Goal: Book appointment/travel/reservation

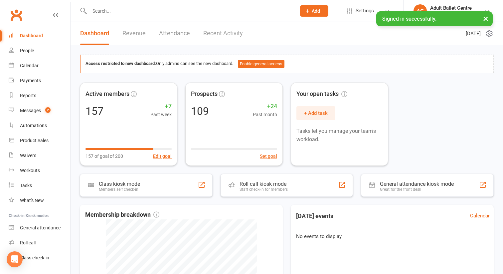
click at [131, 13] on input "text" at bounding box center [189, 10] width 204 height 9
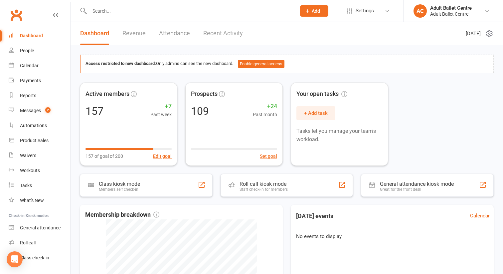
paste input "[EMAIL_ADDRESS][DOMAIN_NAME]"
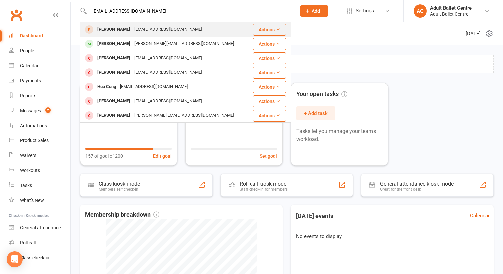
type input "[EMAIL_ADDRESS][DOMAIN_NAME]"
click at [118, 31] on div "[PERSON_NAME]" at bounding box center [113, 30] width 37 height 10
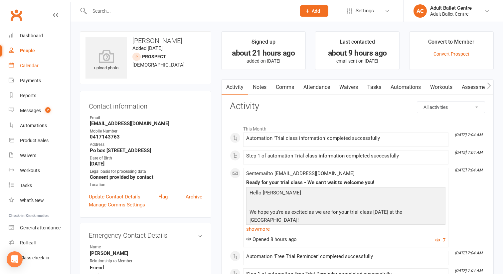
click at [34, 65] on div "Calendar" at bounding box center [29, 65] width 19 height 5
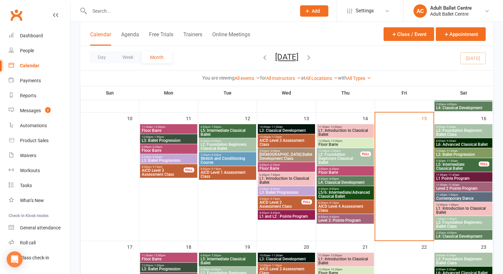
scroll to position [283, 0]
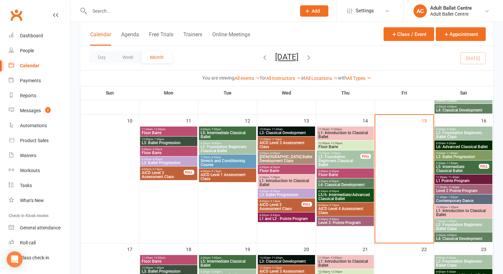
click at [458, 165] on span "L5: Intermediate Classical Ballet" at bounding box center [457, 169] width 43 height 8
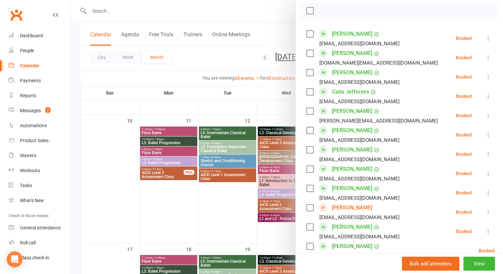
scroll to position [108, 0]
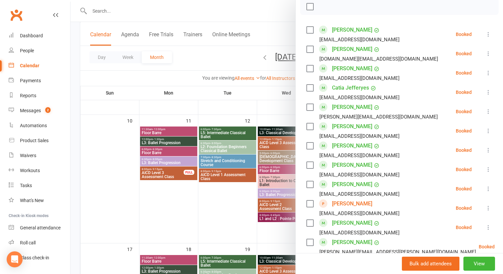
click at [492, 207] on button at bounding box center [488, 208] width 8 height 8
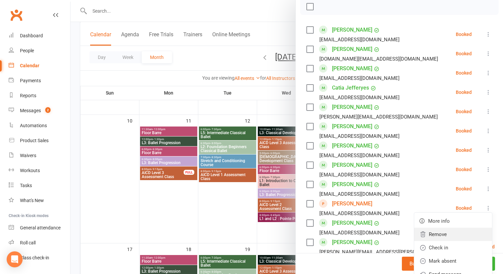
click at [451, 233] on link "Remove" at bounding box center [453, 234] width 78 height 13
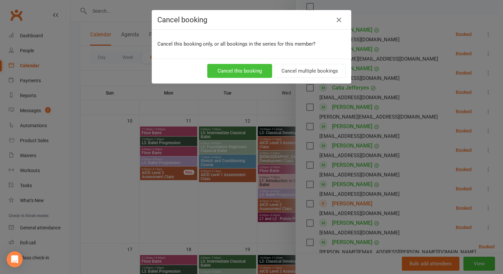
click at [253, 70] on button "Cancel this booking" at bounding box center [239, 71] width 65 height 14
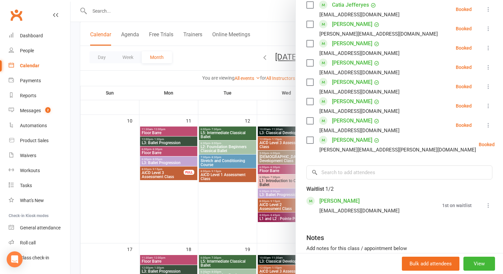
scroll to position [195, 0]
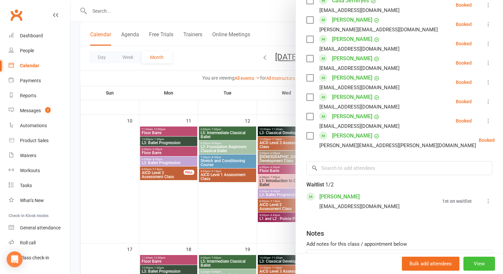
click at [478, 263] on button "View" at bounding box center [479, 264] width 32 height 14
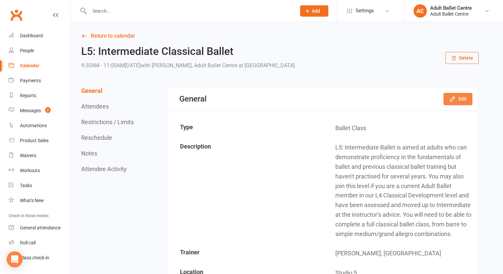
click at [454, 96] on icon "button" at bounding box center [452, 98] width 7 height 7
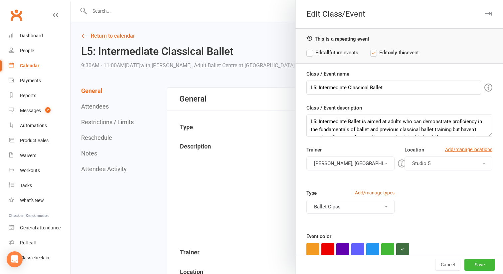
click at [313, 51] on label "Edit all future events" at bounding box center [332, 53] width 52 height 8
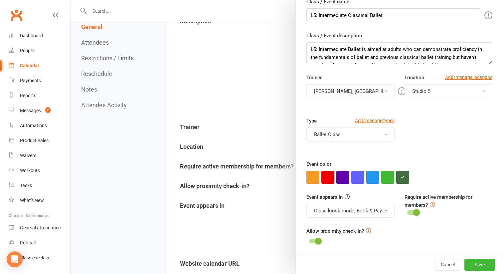
scroll to position [130, 0]
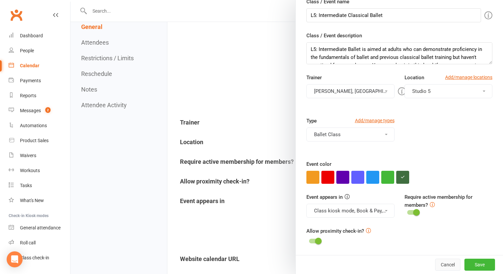
click at [458, 260] on button "Cancel" at bounding box center [447, 265] width 25 height 12
click at [481, 266] on button "Save" at bounding box center [479, 265] width 31 height 12
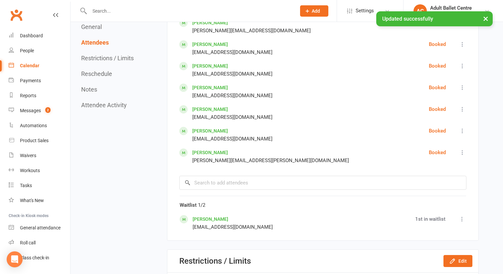
scroll to position [562, 0]
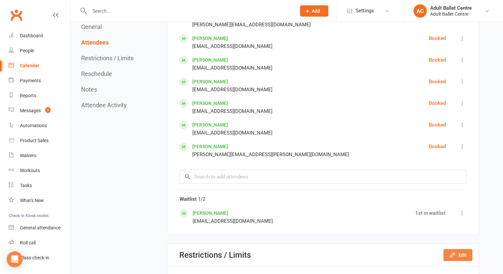
click at [462, 254] on button "Edit" at bounding box center [457, 255] width 29 height 12
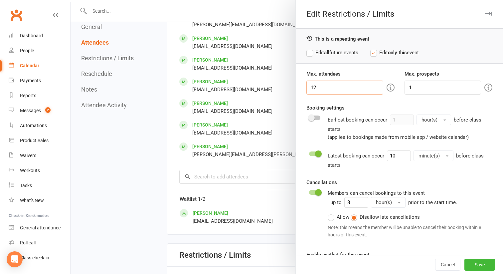
click at [355, 88] on input "12" at bounding box center [344, 88] width 77 height 14
type input "16"
click at [477, 263] on button "Save" at bounding box center [479, 265] width 31 height 12
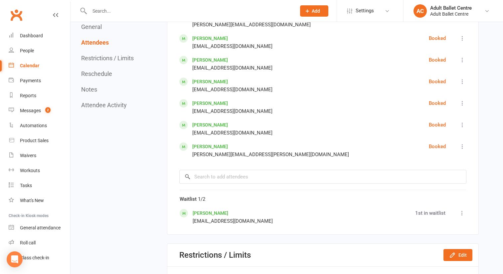
click at [463, 213] on icon at bounding box center [462, 213] width 7 height 7
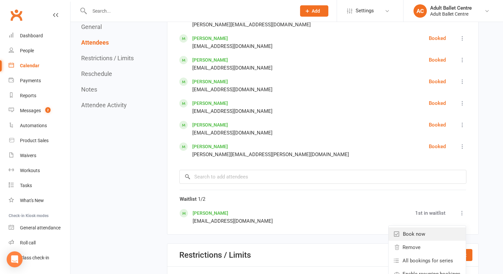
click at [449, 233] on link "Book now" at bounding box center [427, 233] width 77 height 13
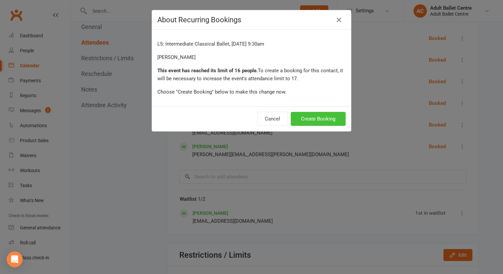
click at [317, 124] on button "Create Booking" at bounding box center [318, 119] width 55 height 14
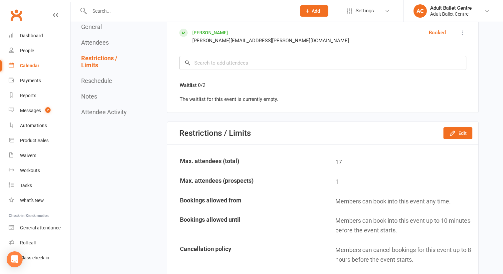
scroll to position [704, 0]
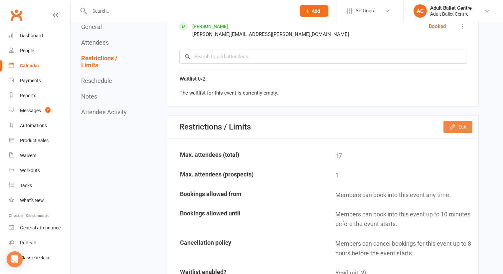
click at [455, 129] on icon "button" at bounding box center [452, 126] width 7 height 7
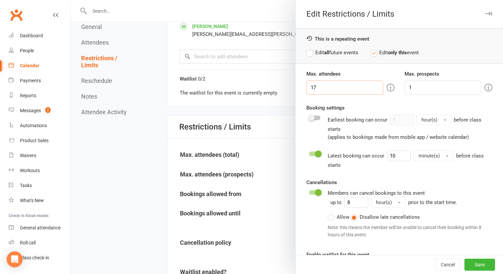
click at [325, 88] on input "17" at bounding box center [344, 88] width 77 height 14
type input "16"
click at [473, 268] on button "Save" at bounding box center [479, 265] width 31 height 12
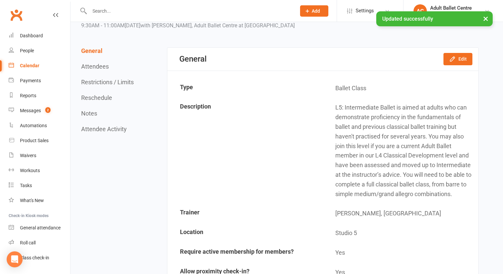
scroll to position [0, 0]
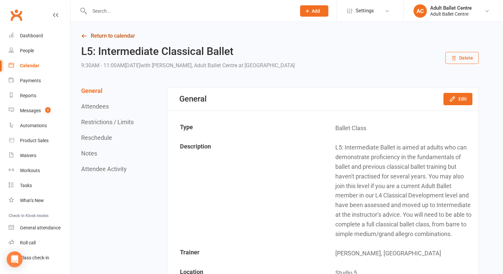
click at [116, 34] on link "Return to calendar" at bounding box center [280, 35] width 398 height 9
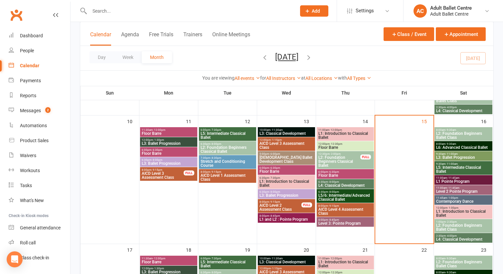
scroll to position [286, 0]
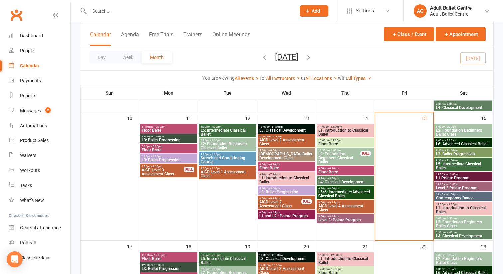
click at [466, 126] on span "8:00am - 9:30am" at bounding box center [463, 126] width 55 height 3
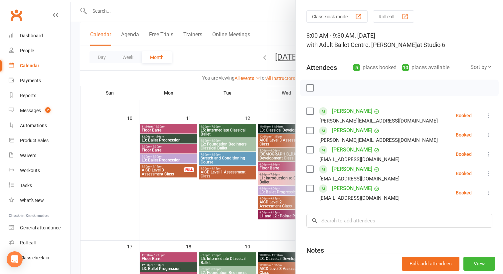
scroll to position [0, 0]
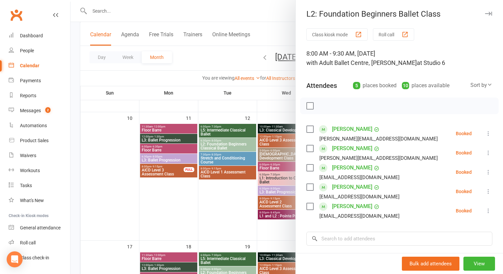
click at [263, 37] on div at bounding box center [287, 137] width 433 height 274
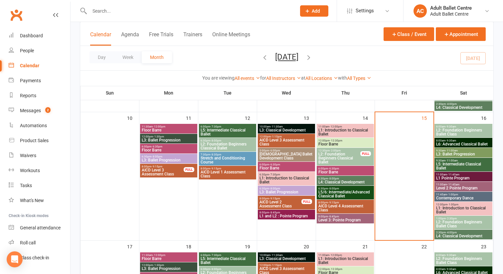
click at [457, 142] on span "L6: Advanced Classical Ballet" at bounding box center [463, 144] width 55 height 4
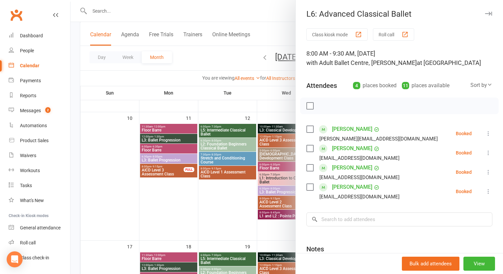
click at [275, 107] on div at bounding box center [287, 137] width 433 height 274
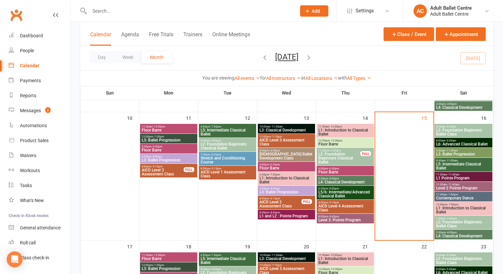
click at [450, 154] on span "L3: Ballet Progression" at bounding box center [463, 154] width 55 height 4
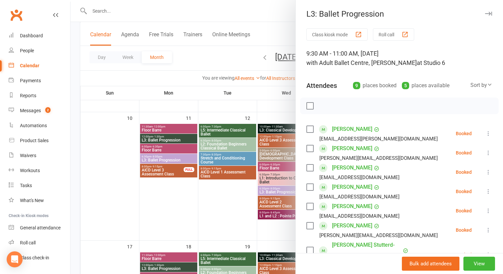
click at [223, 214] on div at bounding box center [287, 137] width 433 height 274
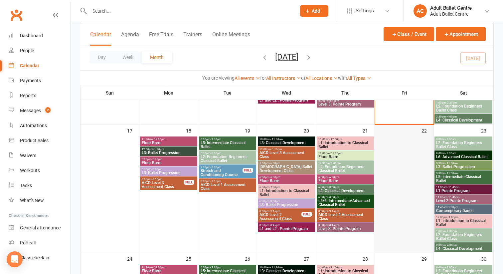
scroll to position [404, 0]
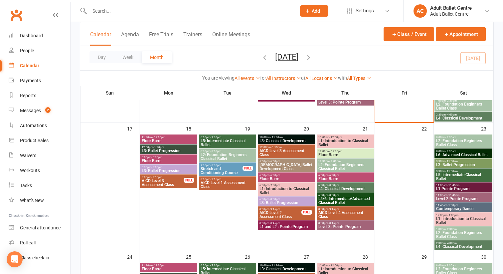
click at [473, 170] on span "9:30am - 11:00am" at bounding box center [463, 171] width 55 height 3
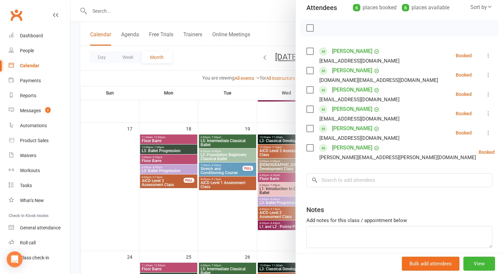
scroll to position [106, 0]
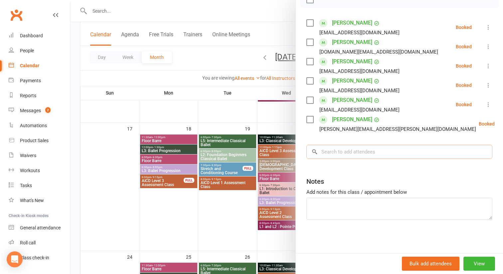
click at [352, 149] on input "search" at bounding box center [399, 152] width 186 height 14
paste input "[EMAIL_ADDRESS][DOMAIN_NAME]"
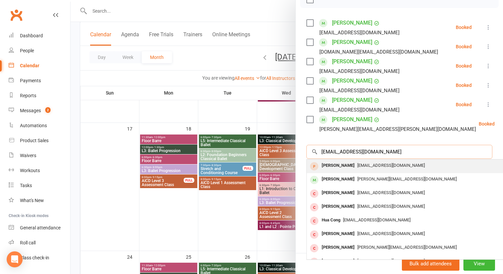
type input "[EMAIL_ADDRESS][DOMAIN_NAME]"
click at [357, 167] on div "[PERSON_NAME]" at bounding box center [338, 166] width 38 height 10
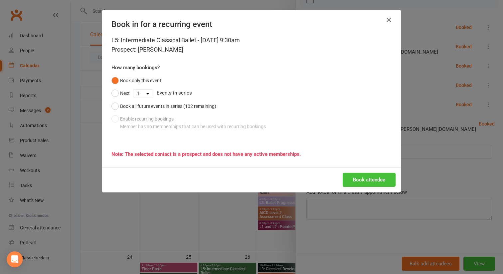
click at [349, 182] on button "Book attendee" at bounding box center [369, 180] width 53 height 14
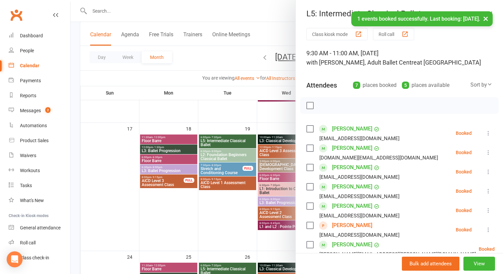
scroll to position [0, 0]
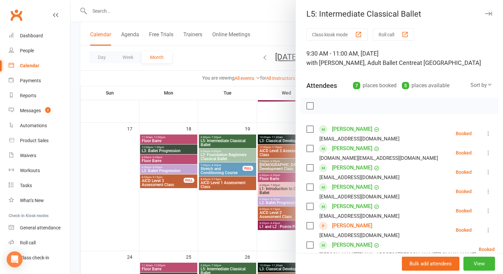
click at [264, 34] on div at bounding box center [287, 137] width 433 height 274
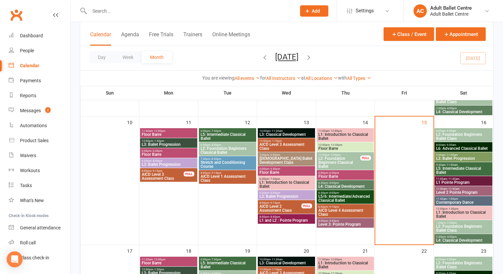
scroll to position [279, 0]
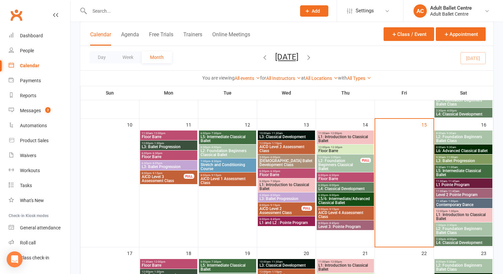
click at [451, 172] on span "L5: Intermediate Classical Ballet" at bounding box center [463, 173] width 55 height 8
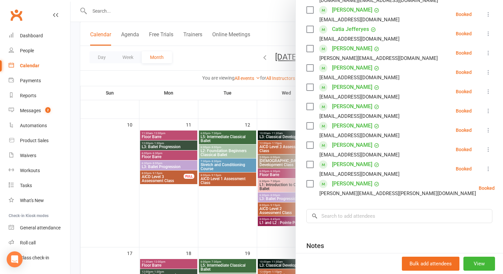
scroll to position [161, 0]
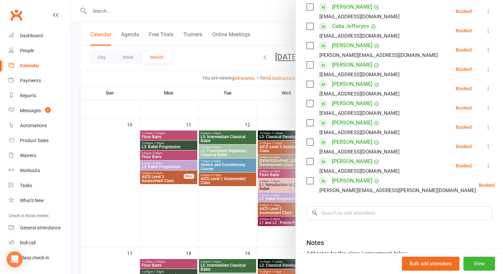
click at [279, 108] on div at bounding box center [287, 137] width 433 height 274
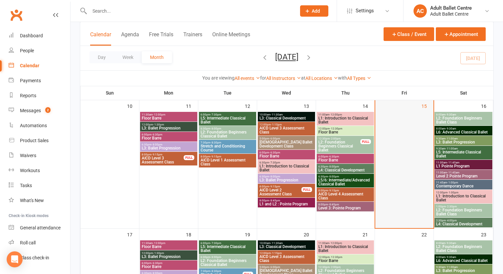
scroll to position [304, 0]
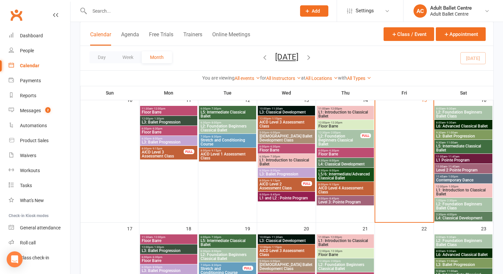
click at [457, 192] on span "L1: Introduction to Classical Ballet" at bounding box center [463, 192] width 55 height 8
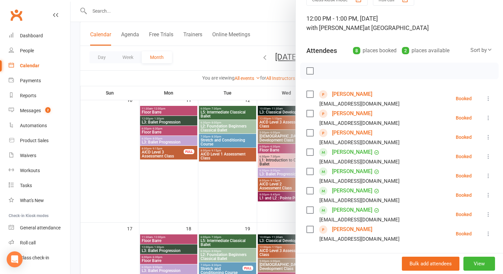
scroll to position [36, 0]
click at [268, 32] on div at bounding box center [287, 137] width 433 height 274
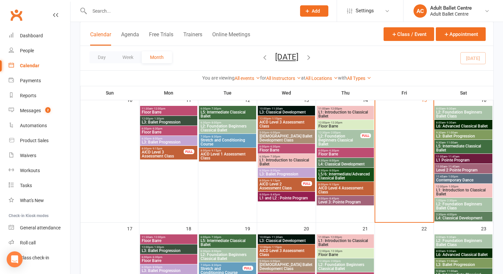
click at [451, 204] on span "L2: Foundation Beginners Ballet Class" at bounding box center [463, 206] width 55 height 8
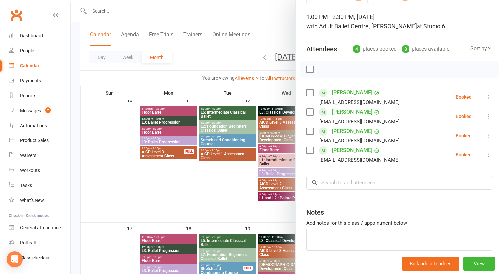
scroll to position [40, 0]
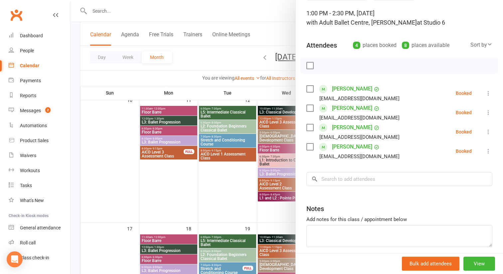
click at [265, 32] on div at bounding box center [287, 137] width 433 height 274
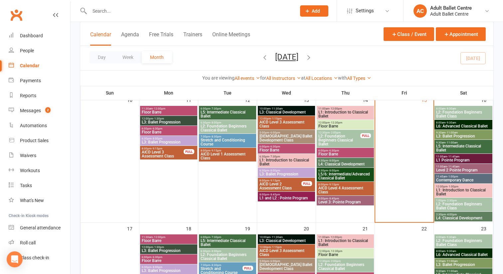
click at [465, 220] on span "L4: Classical Development" at bounding box center [463, 218] width 55 height 4
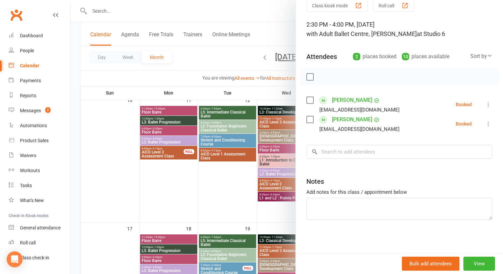
scroll to position [0, 0]
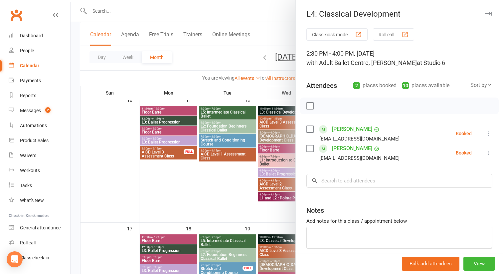
click at [202, 59] on div at bounding box center [287, 137] width 433 height 274
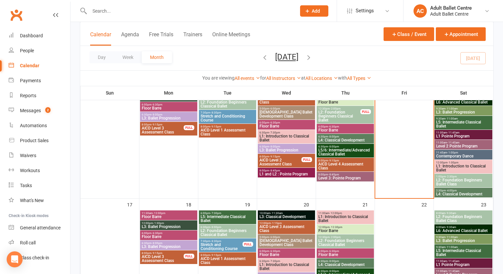
scroll to position [325, 0]
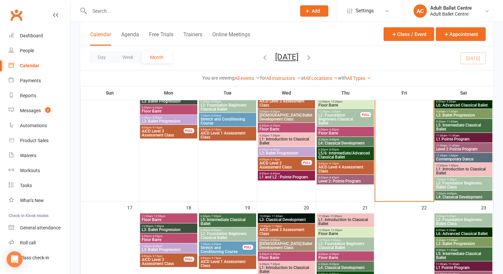
click at [447, 147] on span "Level 2 Pointe Program" at bounding box center [463, 149] width 55 height 4
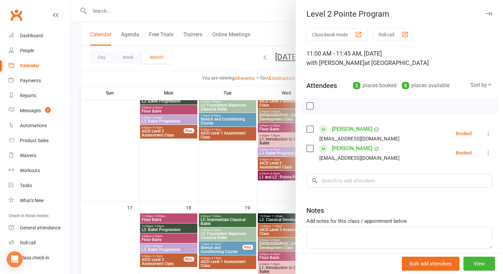
click at [284, 12] on div at bounding box center [287, 137] width 433 height 274
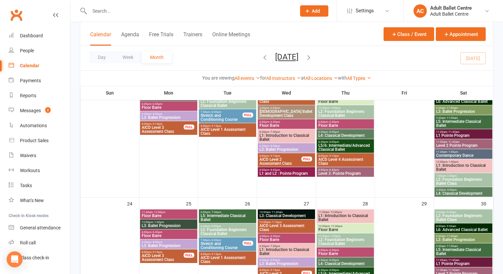
scroll to position [457, 0]
